Goal: Ask a question

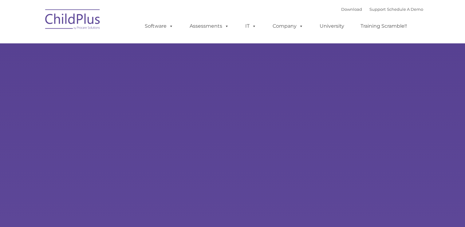
type input ""
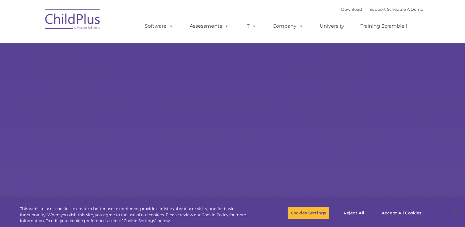
select select "MEDIUM"
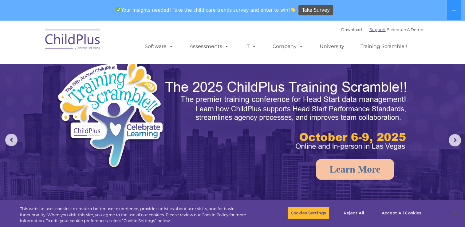
click at [369, 31] on link "Support" at bounding box center [377, 29] width 16 height 5
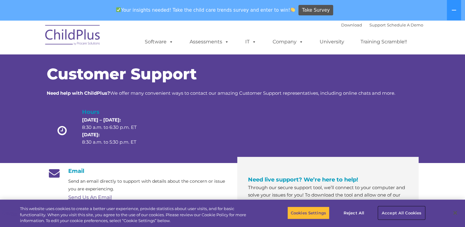
click at [402, 213] on button "Accept All Cookies" at bounding box center [401, 212] width 46 height 13
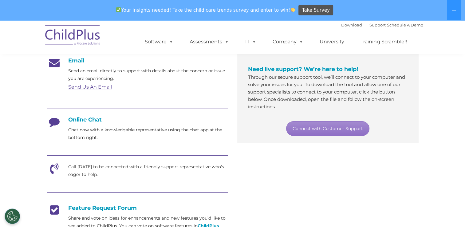
scroll to position [112, 0]
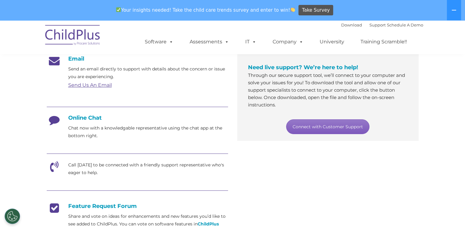
click at [307, 126] on link "Connect with Customer Support" at bounding box center [327, 126] width 83 height 15
